Goal: Navigation & Orientation: Find specific page/section

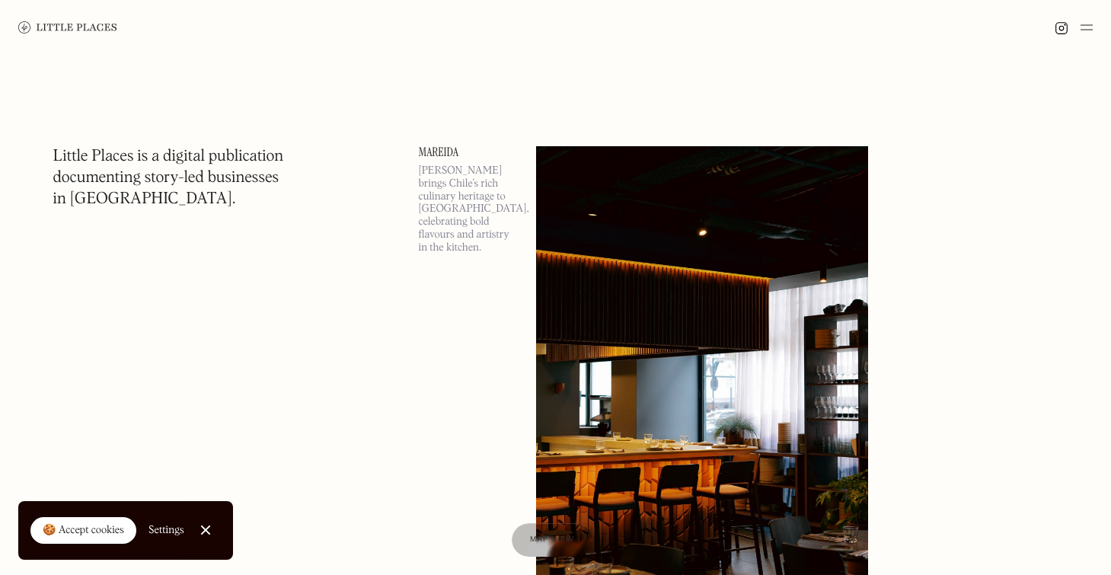
click at [85, 28] on img at bounding box center [67, 27] width 99 height 12
click at [86, 34] on link at bounding box center [67, 27] width 99 height 55
click at [1086, 21] on img at bounding box center [1086, 27] width 12 height 18
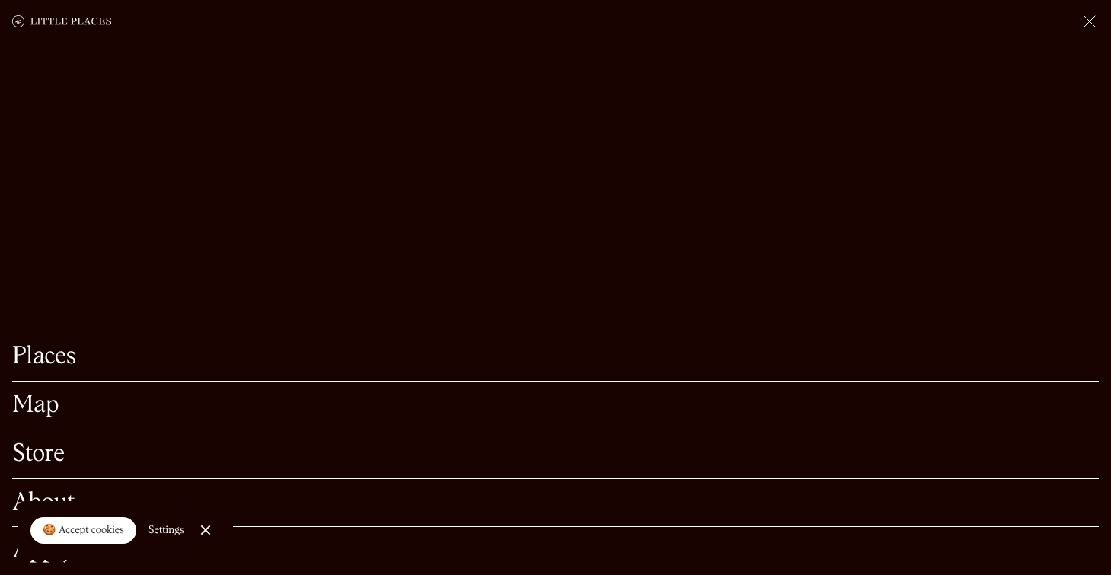
click at [34, 416] on link "Map" at bounding box center [555, 406] width 1086 height 24
